Goal: Find specific page/section: Find specific page/section

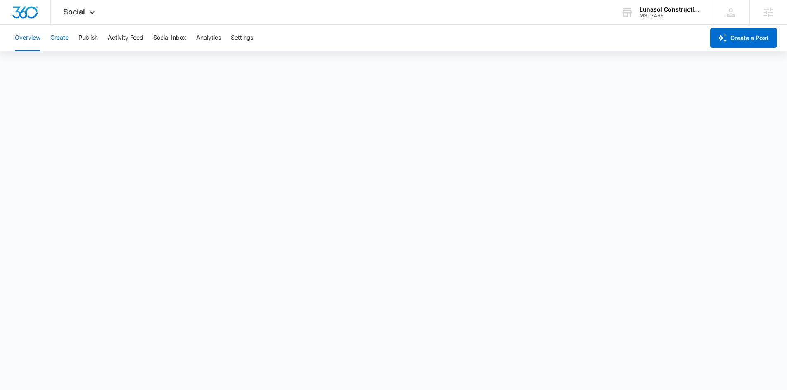
click at [61, 35] on button "Create" at bounding box center [59, 38] width 18 height 26
click at [72, 63] on button "Approvals" at bounding box center [81, 63] width 28 height 23
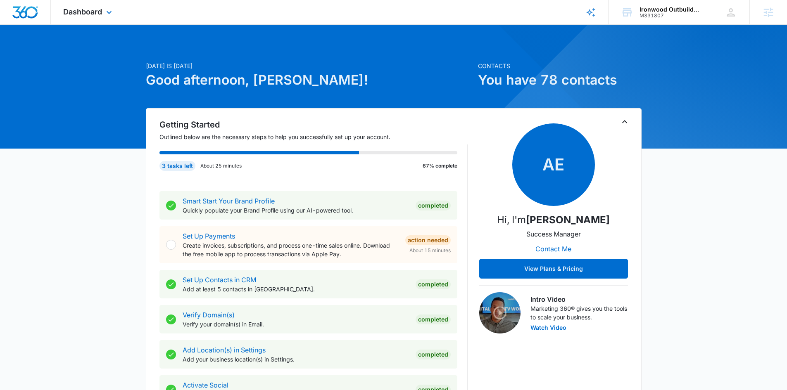
click at [82, 5] on div "Dashboard Apps Reputation Websites Forms CRM Email Social Content Ads Intellige…" at bounding box center [89, 12] width 76 height 24
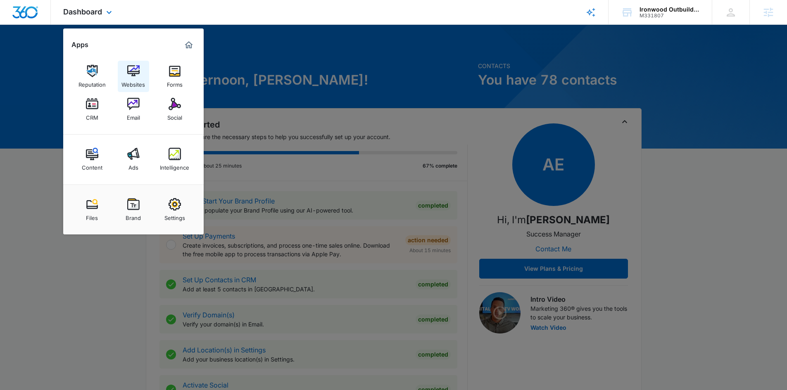
click at [135, 81] on div "Websites" at bounding box center [133, 82] width 24 height 11
